Goal: Task Accomplishment & Management: Complete application form

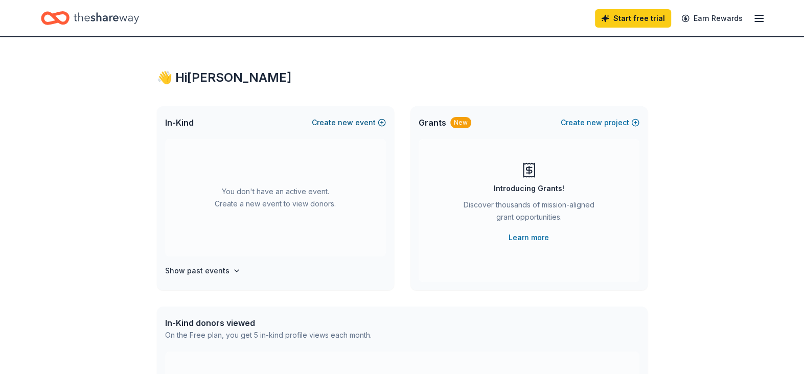
click at [379, 122] on button "Create new event" at bounding box center [349, 122] width 74 height 12
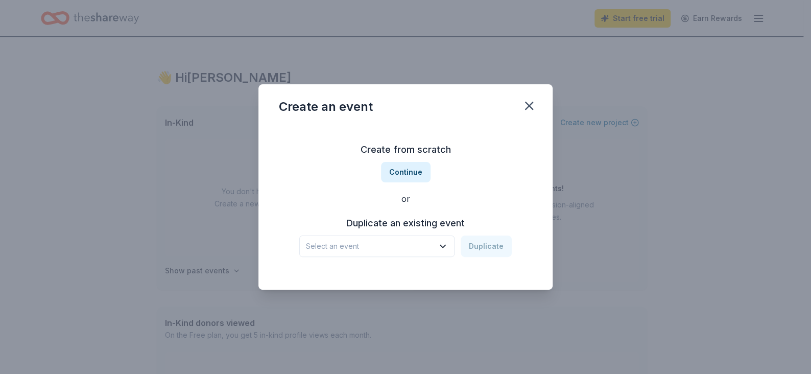
click at [441, 245] on icon "button" at bounding box center [443, 246] width 10 height 10
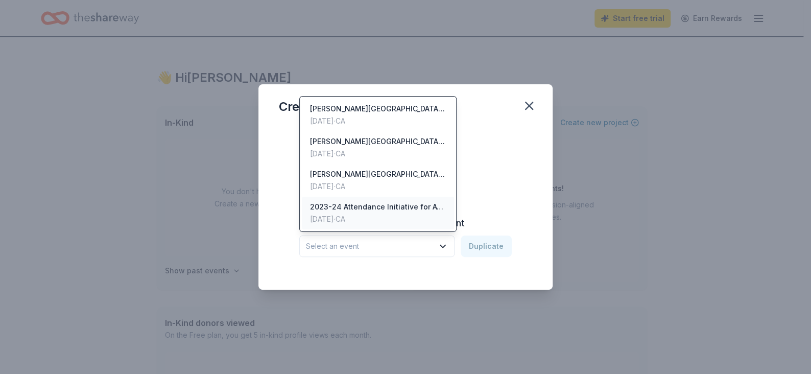
click at [368, 205] on div "2023-24 Attendance Initiative for Awesome Attendance" at bounding box center [378, 207] width 136 height 12
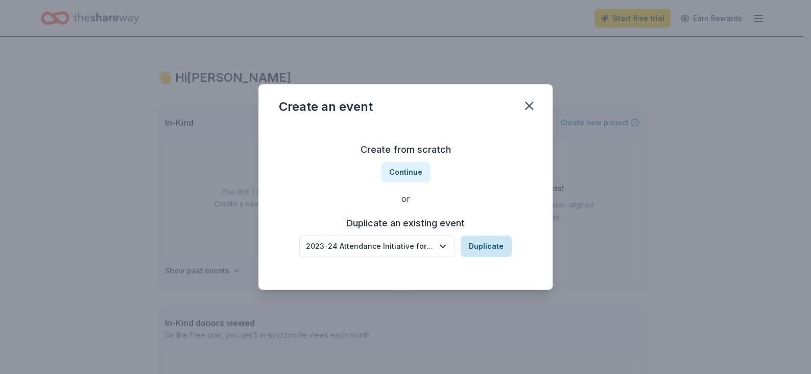
click at [475, 242] on button "Duplicate" at bounding box center [486, 246] width 51 height 21
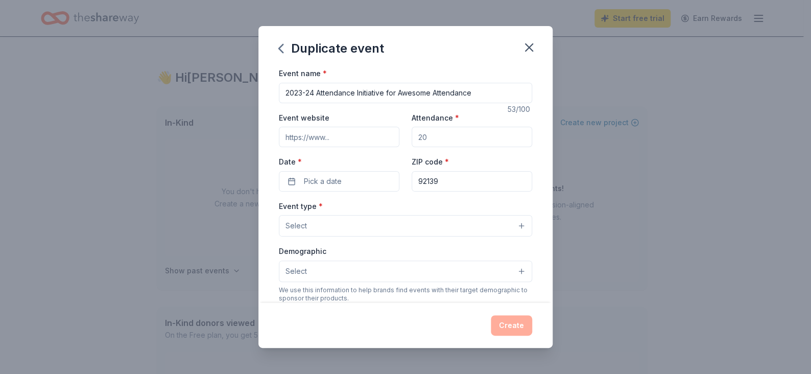
drag, startPoint x: 314, startPoint y: 93, endPoint x: 287, endPoint y: 93, distance: 27.1
click at [287, 93] on input "2023-24 Attendance Initiative for Awesome Attendance" at bounding box center [405, 93] width 253 height 20
type input "2025-26 Attendance Initiative for Awesome Attendance"
click at [356, 187] on button "Pick a date" at bounding box center [339, 181] width 121 height 20
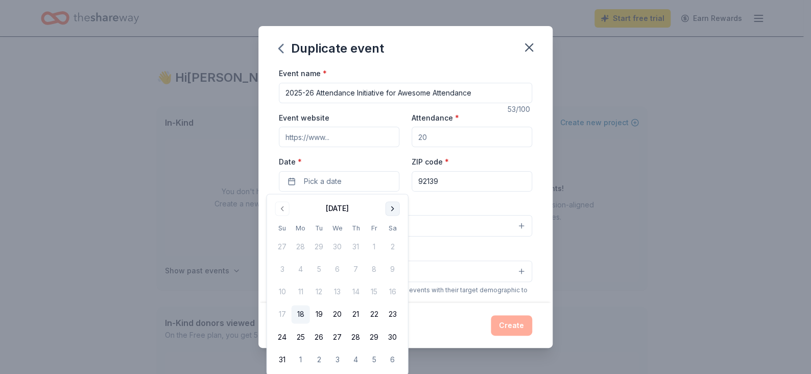
click at [387, 207] on button "Go to next month" at bounding box center [392, 208] width 14 height 14
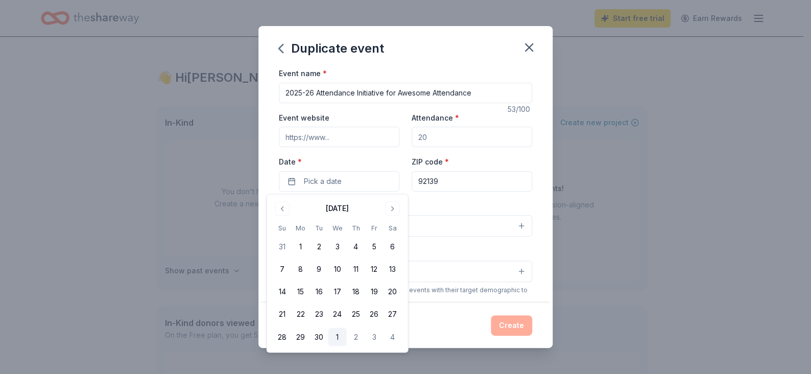
click at [337, 335] on button "1" at bounding box center [337, 337] width 18 height 18
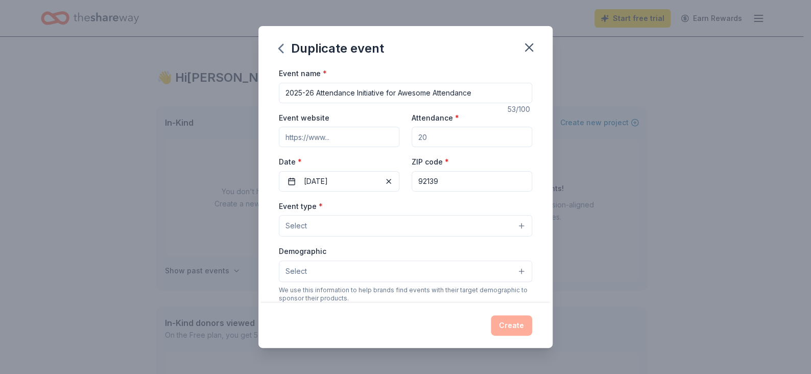
click at [361, 232] on button "Select" at bounding box center [405, 225] width 253 height 21
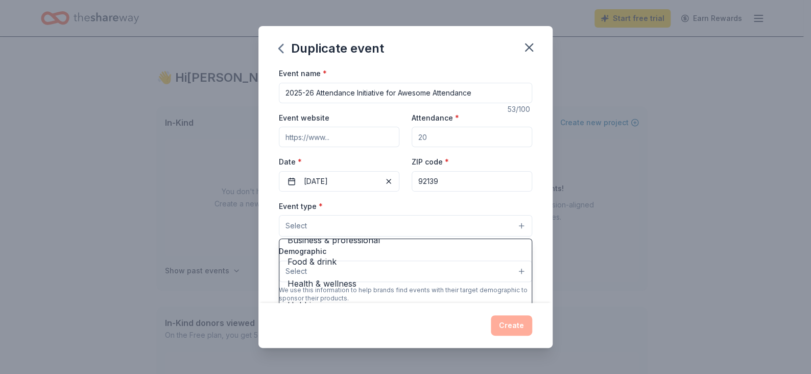
click at [601, 127] on div "Duplicate event Event name * 2025-26 Attendance Initiative for Awesome Attendan…" at bounding box center [405, 187] width 811 height 374
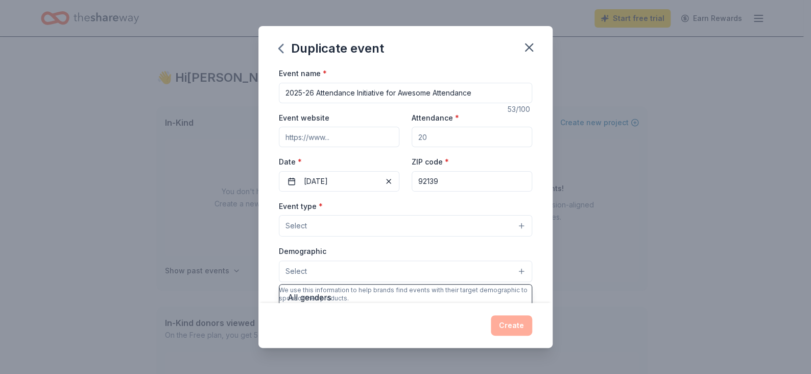
click at [487, 271] on button "Select" at bounding box center [405, 271] width 253 height 21
click at [360, 186] on div "Event name * 2025-26 Attendance Initiative for Awesome Attendance 53 /100 Event…" at bounding box center [405, 303] width 253 height 472
click at [353, 140] on input "Event website" at bounding box center [339, 137] width 121 height 20
click at [353, 136] on input "Event website" at bounding box center [339, 137] width 121 height 20
click at [353, 151] on div "Event website Attendance * Date * [DATE] ZIP code * 92139" at bounding box center [405, 151] width 253 height 80
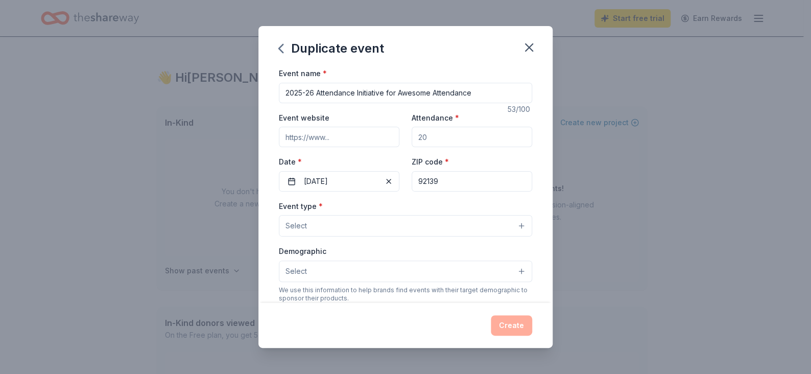
click at [345, 135] on input "Event website" at bounding box center [339, 137] width 121 height 20
paste input "[URL][DOMAIN_NAME]"
type input "[URL][DOMAIN_NAME]"
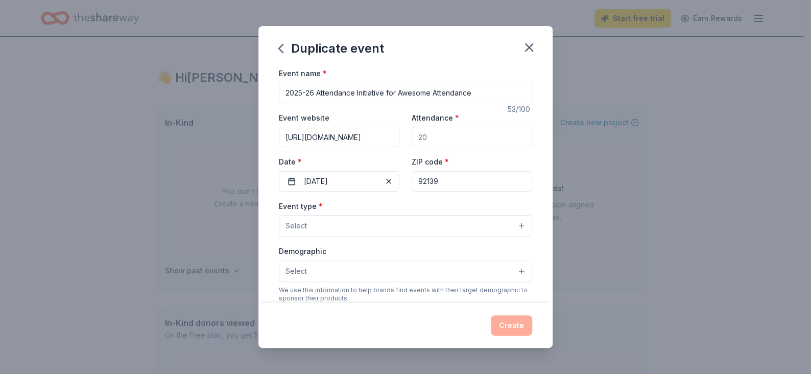
click at [455, 139] on input "Attendance *" at bounding box center [472, 137] width 121 height 20
type input "150"
click at [373, 230] on button "Select" at bounding box center [405, 225] width 253 height 21
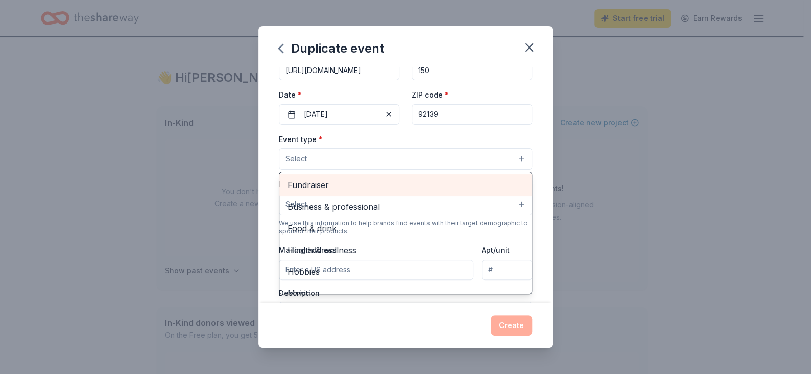
scroll to position [51, 0]
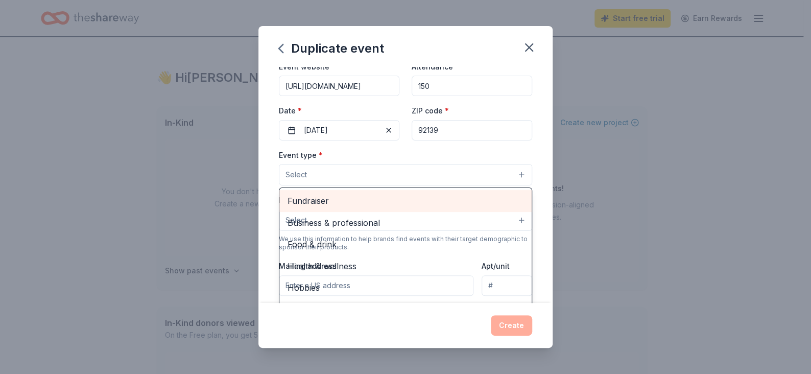
click at [313, 203] on span "Fundraiser" at bounding box center [406, 200] width 236 height 13
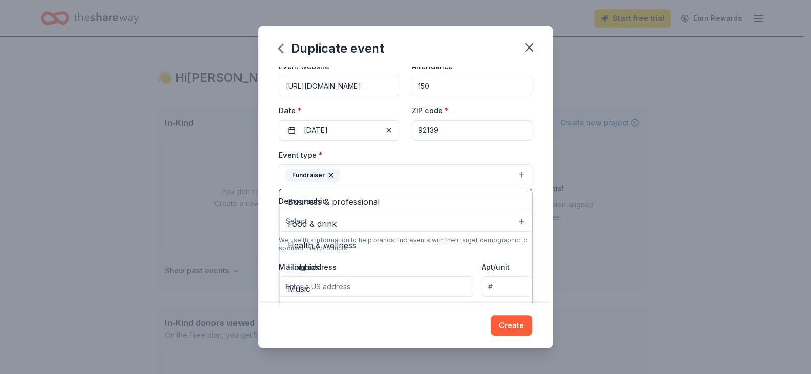
click at [698, 206] on div "Duplicate event Event name * 2025-26 Attendance Initiative for Awesome Attendan…" at bounding box center [405, 187] width 811 height 374
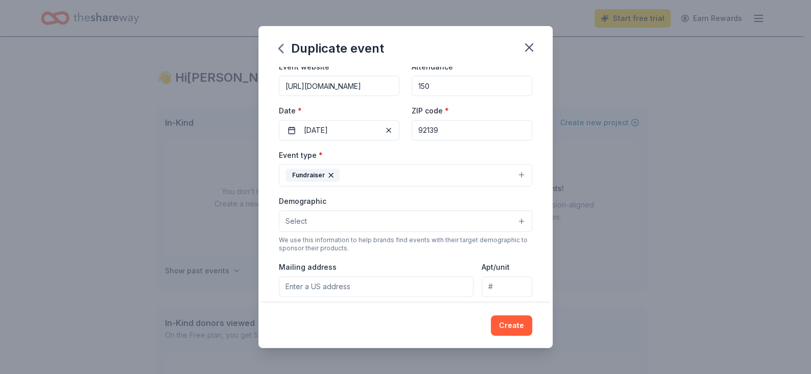
click at [342, 221] on button "Select" at bounding box center [405, 220] width 253 height 21
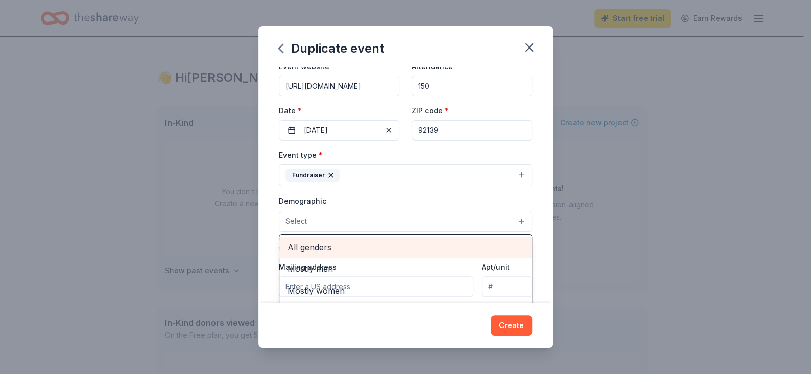
click at [321, 249] on span "All genders" at bounding box center [406, 247] width 236 height 13
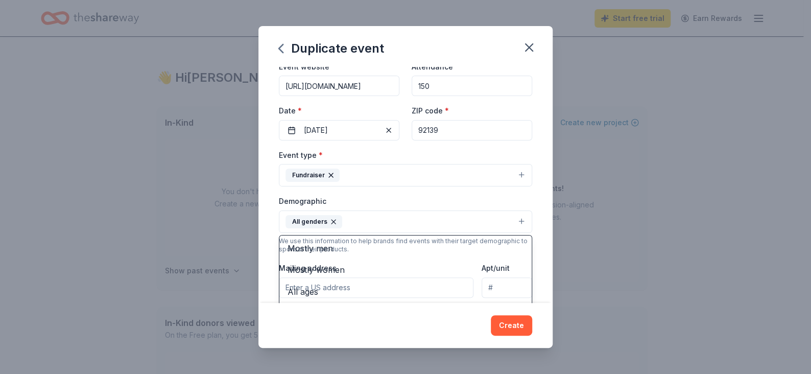
click at [715, 198] on div "Duplicate event Event name * 2025-26 Attendance Initiative for Awesome Attendan…" at bounding box center [405, 187] width 811 height 374
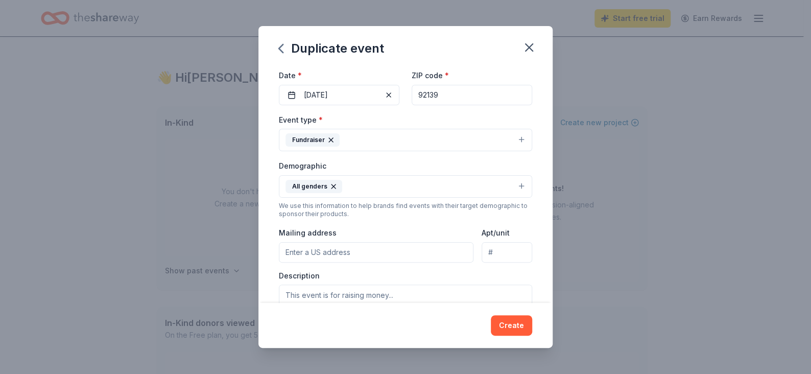
scroll to position [102, 0]
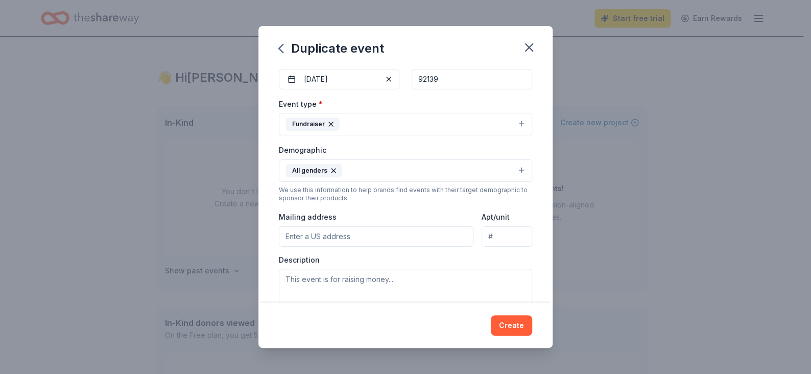
click at [398, 241] on input "Mailing address" at bounding box center [376, 236] width 195 height 20
type input "[STREET_ADDRESS]"
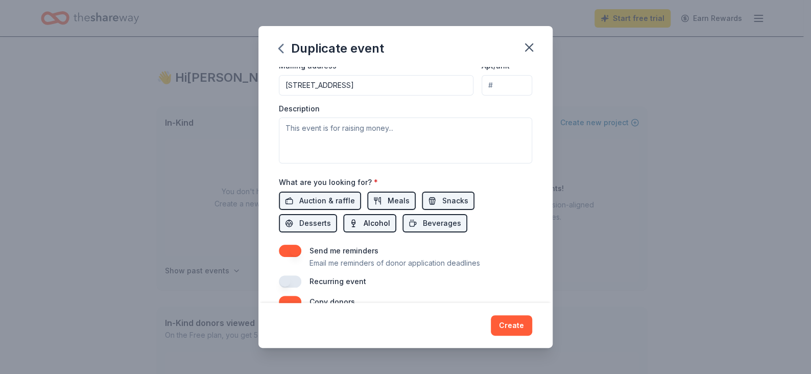
scroll to position [255, 0]
click at [328, 196] on span "Auction & raffle" at bounding box center [327, 199] width 56 height 12
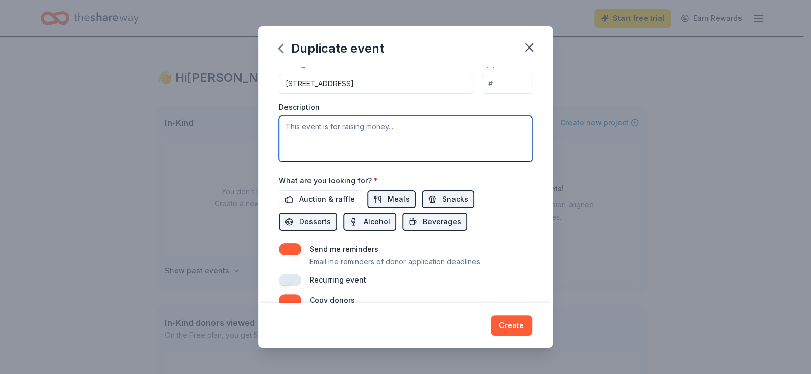
click at [362, 131] on textarea at bounding box center [405, 139] width 253 height 46
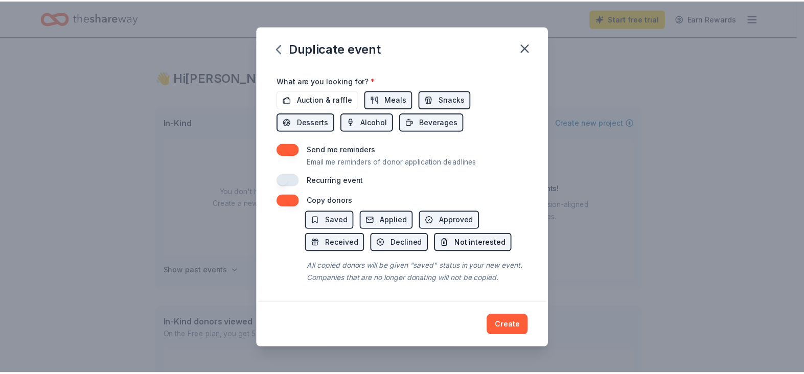
scroll to position [366, 0]
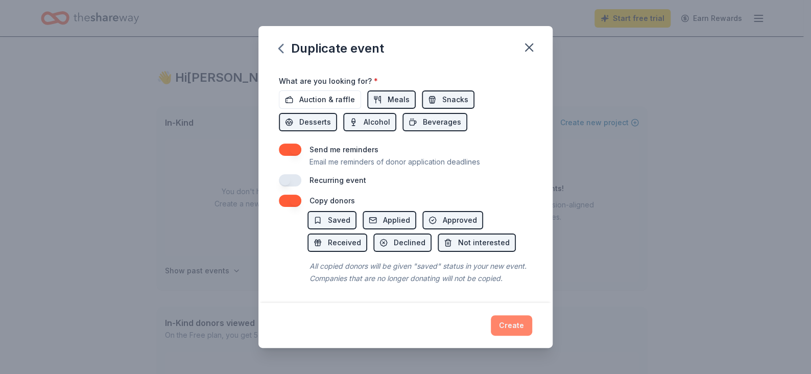
type textarea "The students of [GEOGRAPHIC_DATA]."
click at [513, 327] on button "Create" at bounding box center [511, 325] width 41 height 20
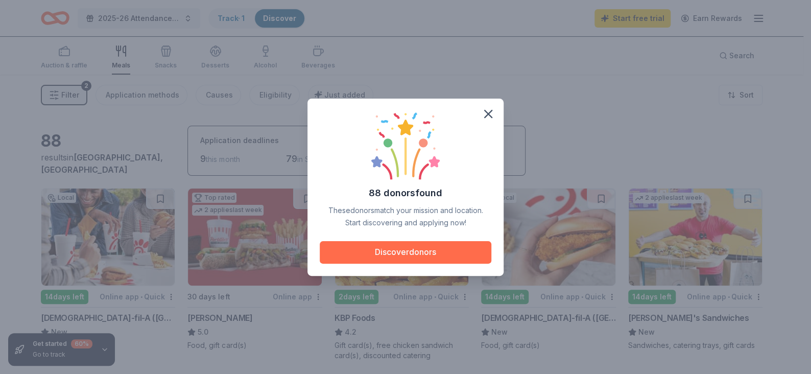
click at [418, 253] on button "Discover donors" at bounding box center [406, 252] width 172 height 22
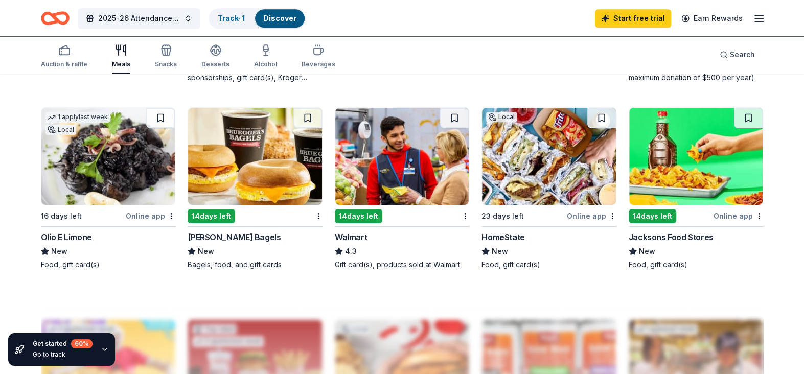
scroll to position [664, 0]
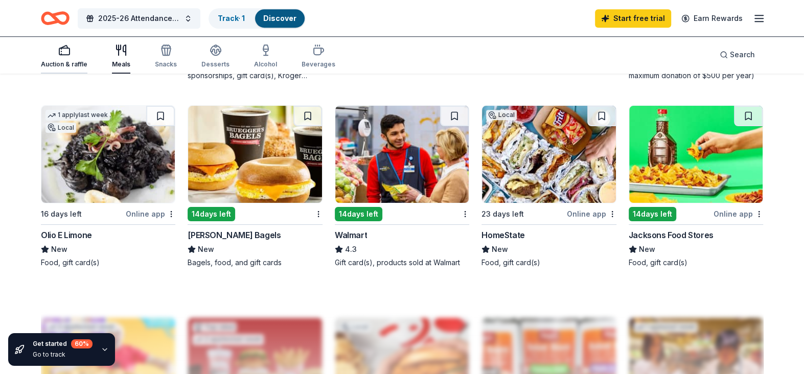
click at [59, 60] on div "Auction & raffle" at bounding box center [64, 64] width 46 height 8
